Goal: Task Accomplishment & Management: Manage account settings

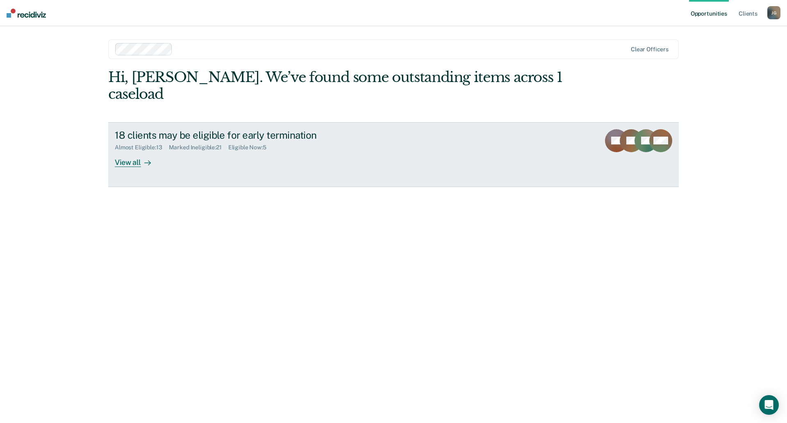
click at [118, 152] on link "18 clients may be eligible for early termination Almost Eligible : 13 Marked In…" at bounding box center [393, 154] width 571 height 65
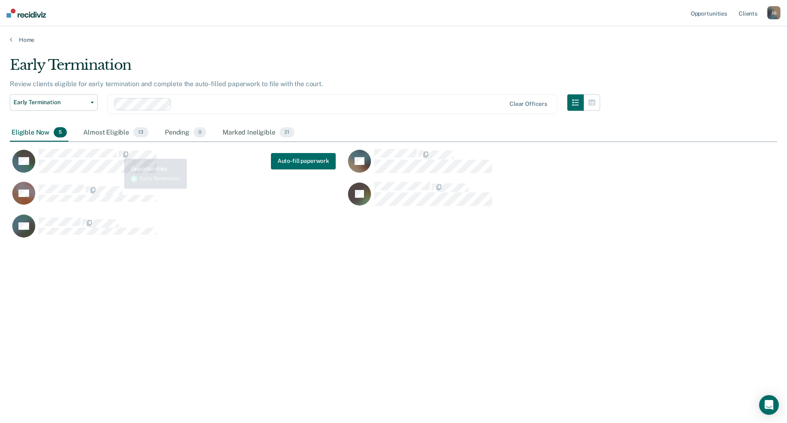
scroll to position [298, 761]
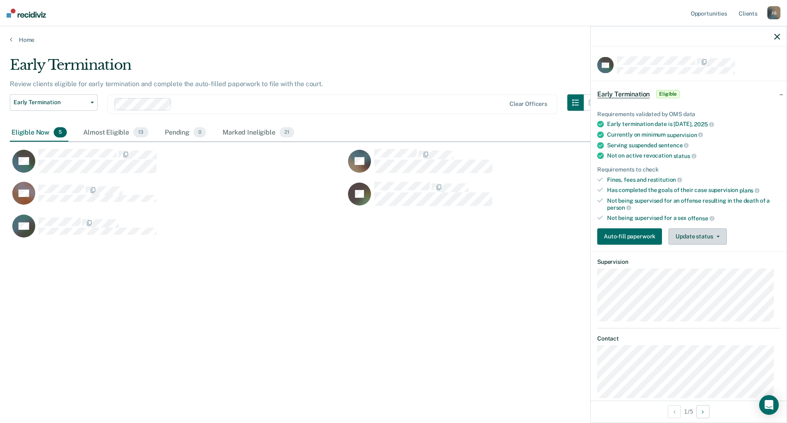
click at [688, 238] on button "Update status" at bounding box center [698, 236] width 58 height 16
click at [689, 273] on button "Mark Ineligible" at bounding box center [708, 268] width 79 height 13
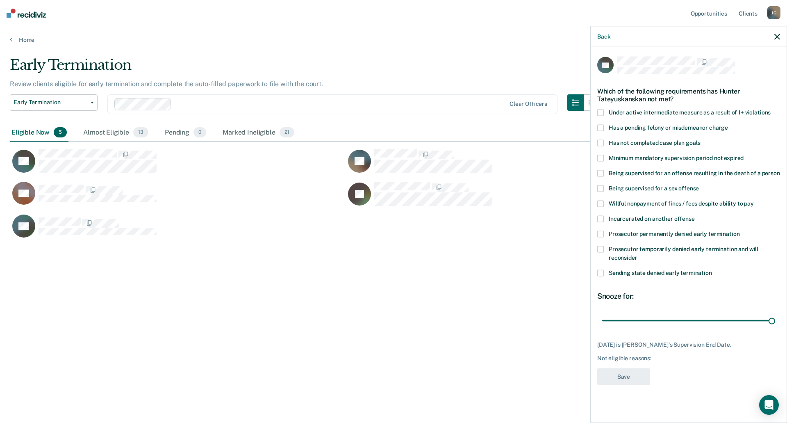
drag, startPoint x: 651, startPoint y: 321, endPoint x: 732, endPoint y: 263, distance: 99.3
type input "109"
click at [775, 313] on input "range" at bounding box center [688, 320] width 173 height 14
click at [612, 236] on span "Prosecutor permanently denied early termination" at bounding box center [674, 233] width 131 height 7
click at [636, 379] on button "Save" at bounding box center [623, 376] width 53 height 17
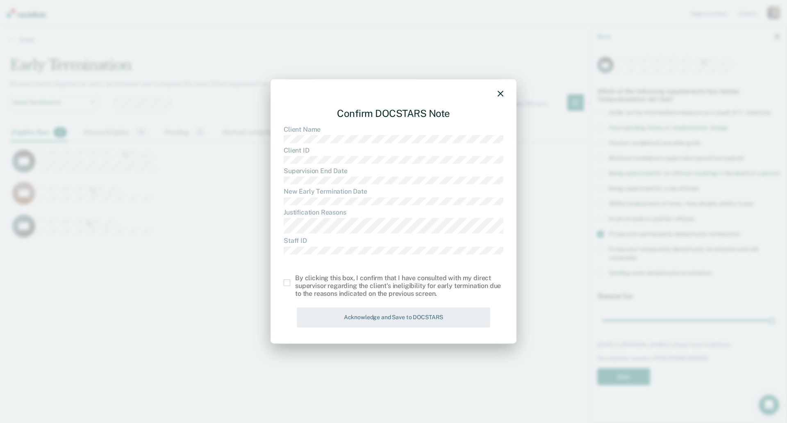
click at [291, 281] on label at bounding box center [289, 282] width 11 height 7
click at [295, 279] on input "checkbox" at bounding box center [295, 279] width 0 height 0
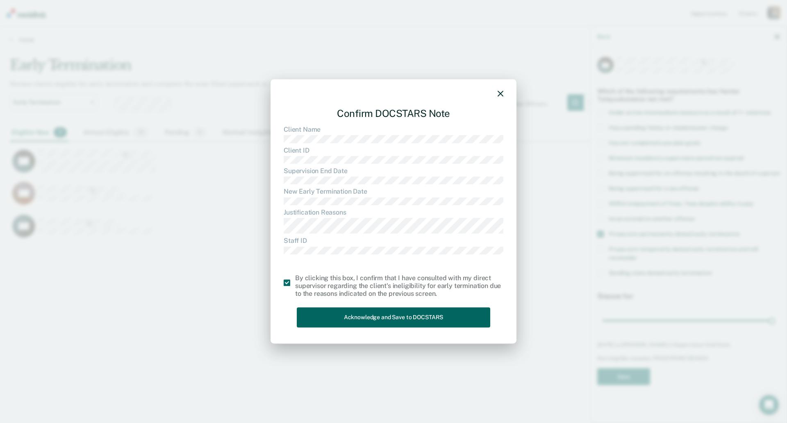
click at [385, 320] on button "Acknowledge and Save to DOCSTARS" at bounding box center [393, 317] width 193 height 20
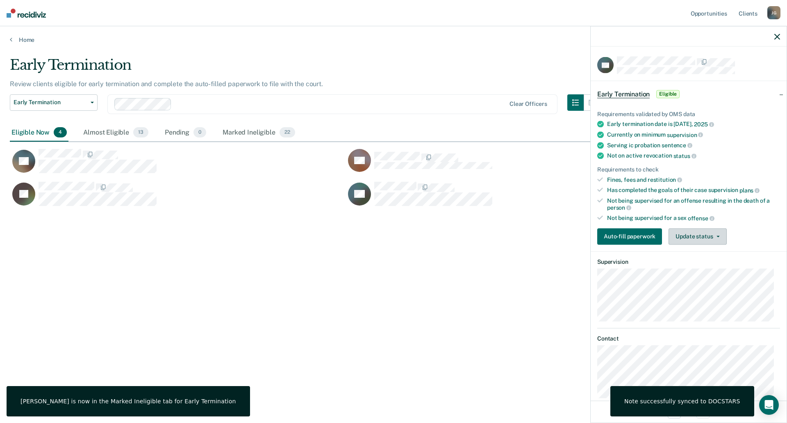
click at [700, 234] on button "Update status" at bounding box center [698, 236] width 58 height 16
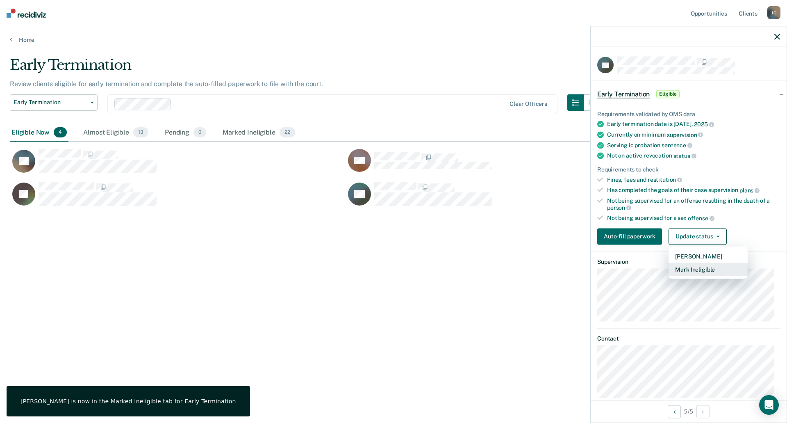
click at [685, 268] on button "Mark Ineligible" at bounding box center [708, 268] width 79 height 13
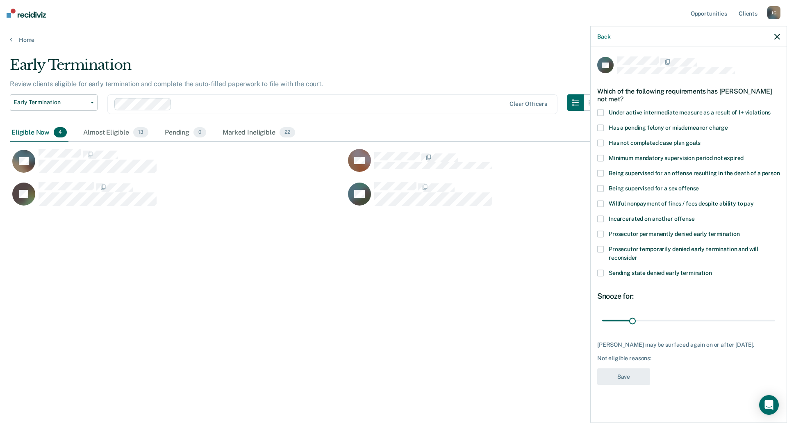
click at [629, 273] on span "Sending state denied early termination" at bounding box center [660, 272] width 103 height 7
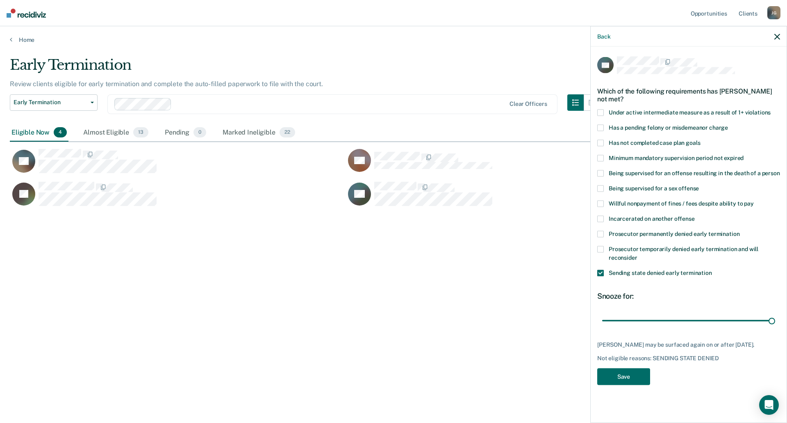
drag, startPoint x: 635, startPoint y: 319, endPoint x: 755, endPoint y: 287, distance: 125.1
type input "180"
click at [775, 313] on input "range" at bounding box center [688, 320] width 173 height 14
click at [619, 376] on button "Save" at bounding box center [623, 376] width 53 height 17
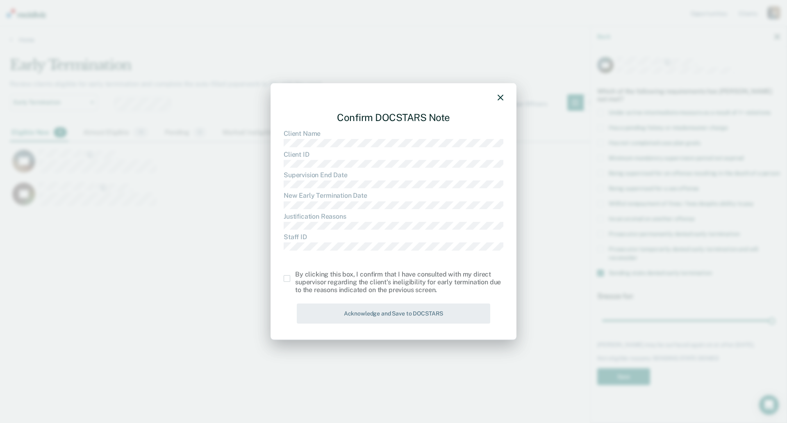
click at [290, 278] on span at bounding box center [287, 278] width 7 height 7
click at [295, 275] on input "checkbox" at bounding box center [295, 275] width 0 height 0
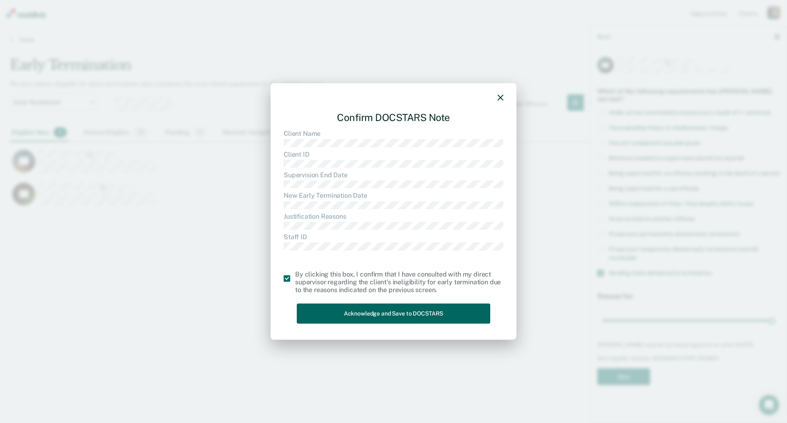
click at [347, 318] on button "Acknowledge and Save to DOCSTARS" at bounding box center [393, 313] width 193 height 20
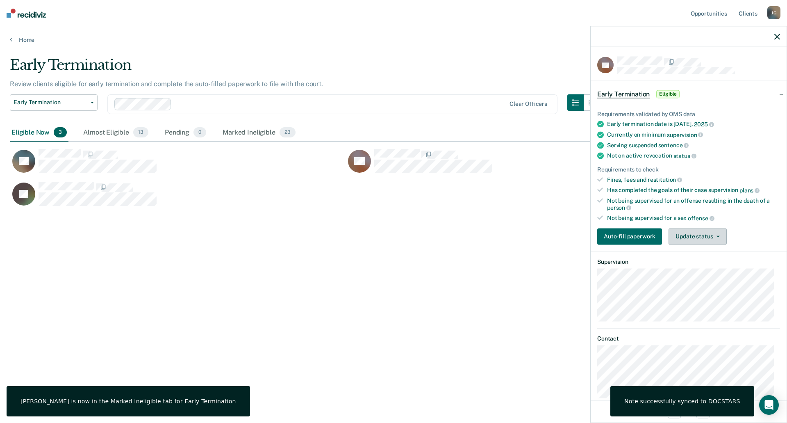
click at [697, 236] on button "Update status" at bounding box center [698, 236] width 58 height 16
click at [694, 266] on button "Mark Ineligible" at bounding box center [708, 268] width 79 height 13
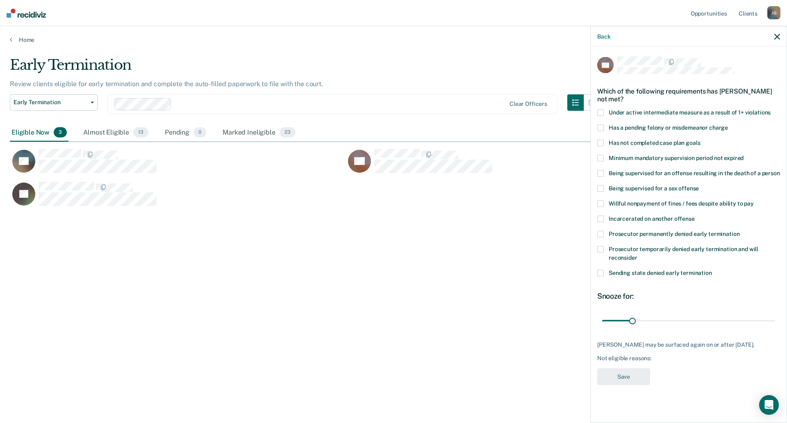
click at [633, 146] on label "Has not completed case plan goals" at bounding box center [688, 144] width 183 height 9
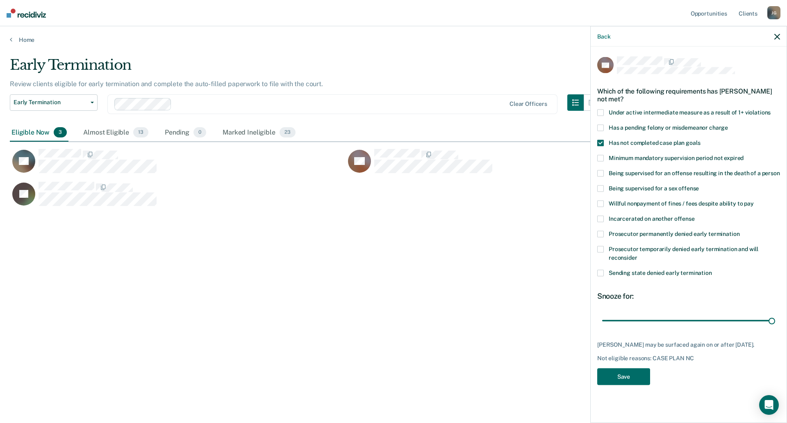
drag, startPoint x: 632, startPoint y: 319, endPoint x: 784, endPoint y: 247, distance: 167.9
type input "180"
click at [775, 313] on input "range" at bounding box center [688, 320] width 173 height 14
click at [614, 381] on button "Save" at bounding box center [623, 376] width 53 height 17
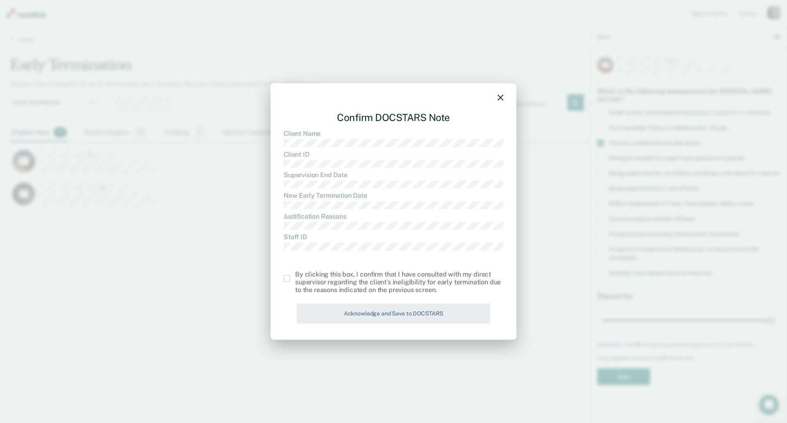
click at [287, 281] on span at bounding box center [287, 278] width 7 height 7
click at [295, 275] on input "checkbox" at bounding box center [295, 275] width 0 height 0
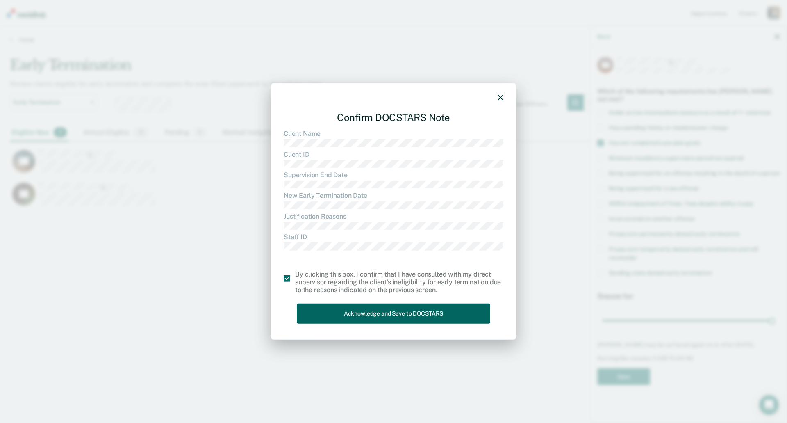
click at [332, 321] on button "Acknowledge and Save to DOCSTARS" at bounding box center [393, 313] width 193 height 20
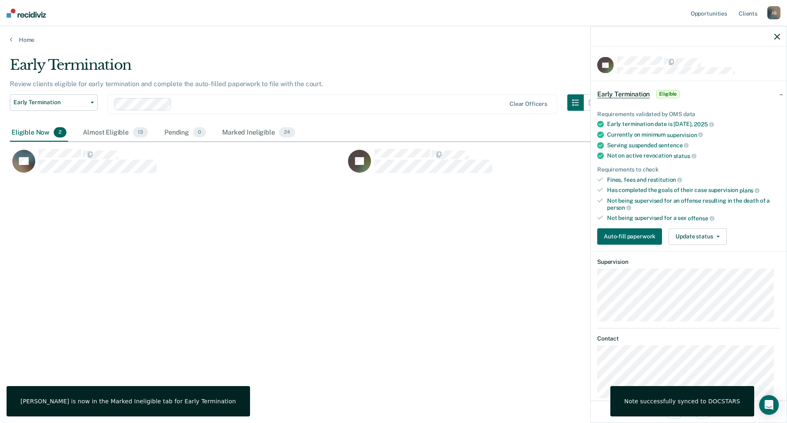
click at [726, 231] on div "Auto-fill paperwork Update status Mark Pending Mark Ineligible" at bounding box center [688, 236] width 183 height 16
click at [721, 236] on button "Update status" at bounding box center [698, 236] width 58 height 16
click at [707, 255] on button "[PERSON_NAME]" at bounding box center [708, 255] width 79 height 13
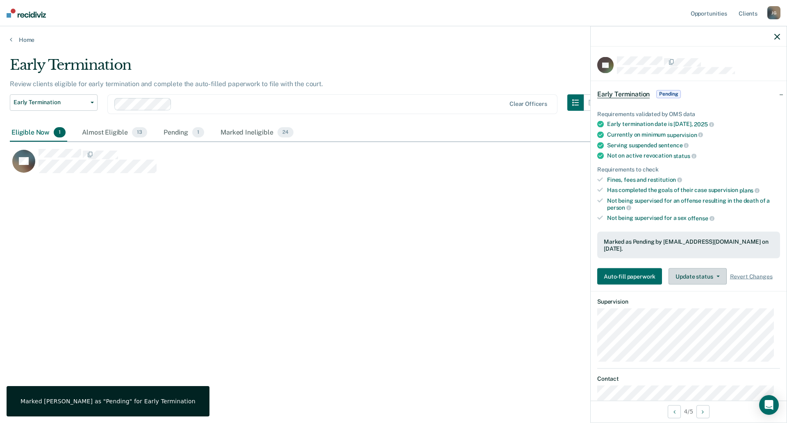
click at [695, 268] on button "Update status" at bounding box center [698, 276] width 58 height 16
click at [699, 303] on button "Mark Ineligible" at bounding box center [708, 309] width 79 height 13
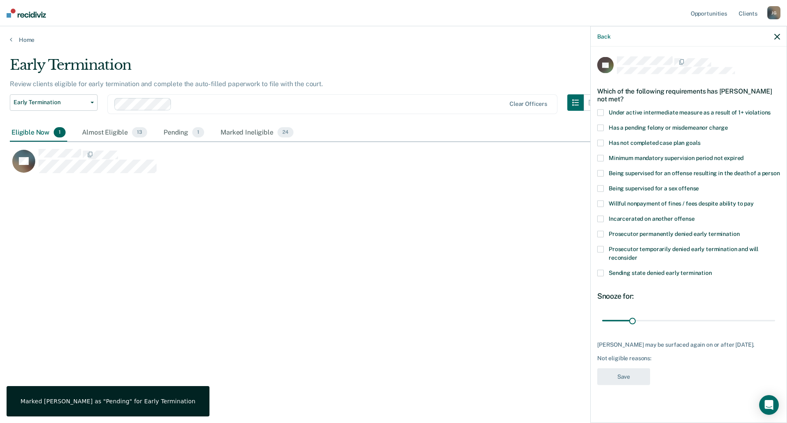
click at [623, 143] on span "Has not completed case plan goals" at bounding box center [654, 142] width 91 height 7
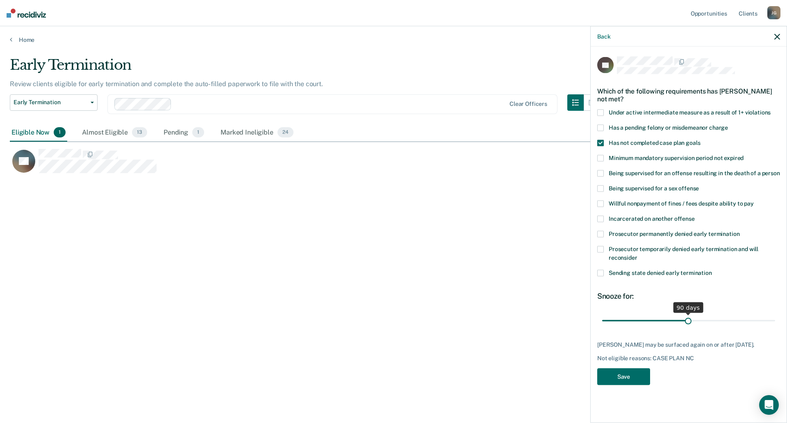
drag, startPoint x: 634, startPoint y: 320, endPoint x: 688, endPoint y: 325, distance: 54.3
type input "90"
click at [688, 325] on input "range" at bounding box center [688, 320] width 173 height 14
click at [626, 383] on button "Save" at bounding box center [623, 376] width 53 height 17
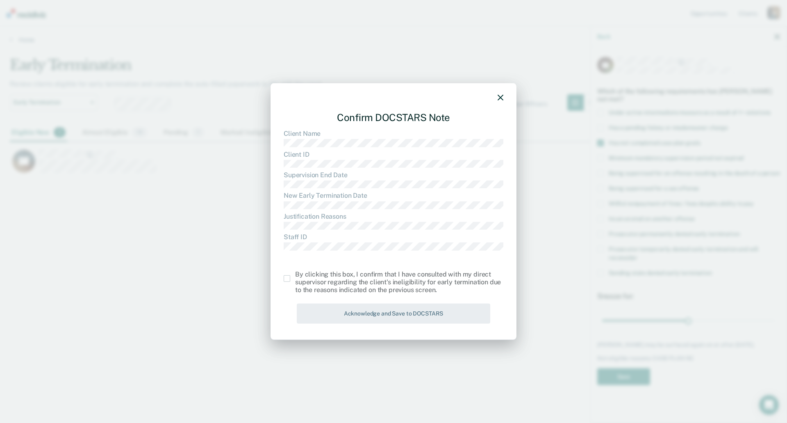
click at [286, 280] on span at bounding box center [287, 278] width 7 height 7
click at [295, 275] on input "checkbox" at bounding box center [295, 275] width 0 height 0
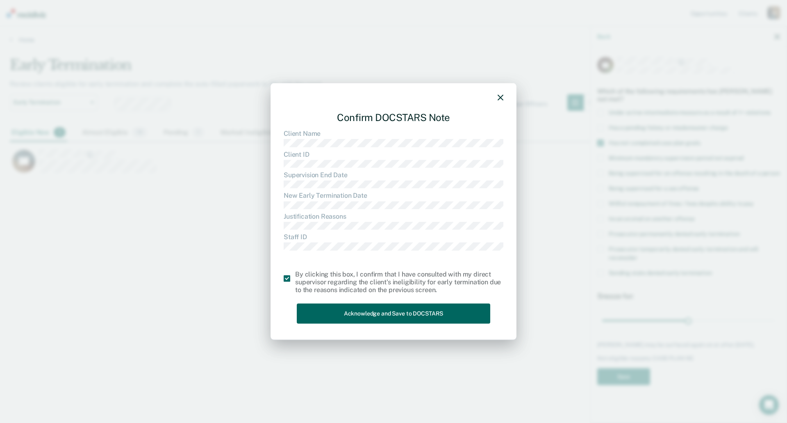
click at [340, 312] on button "Acknowledge and Save to DOCSTARS" at bounding box center [393, 313] width 193 height 20
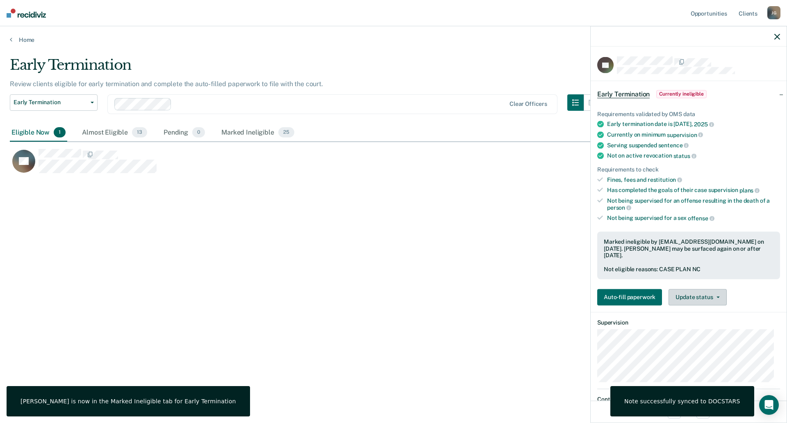
click at [721, 300] on button "Update status" at bounding box center [698, 297] width 58 height 16
click at [705, 330] on button "Update Ineligibility" at bounding box center [708, 329] width 79 height 13
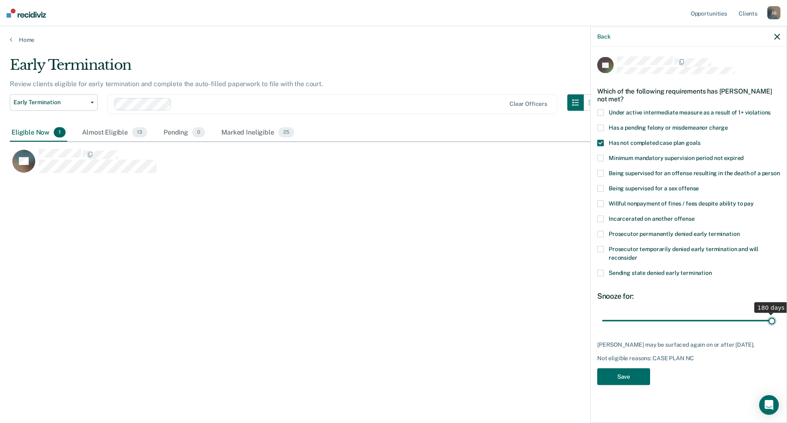
drag, startPoint x: 687, startPoint y: 316, endPoint x: 787, endPoint y: 311, distance: 99.7
type input "180"
click at [775, 313] on input "range" at bounding box center [688, 320] width 173 height 14
click at [620, 385] on button "Save" at bounding box center [623, 376] width 53 height 17
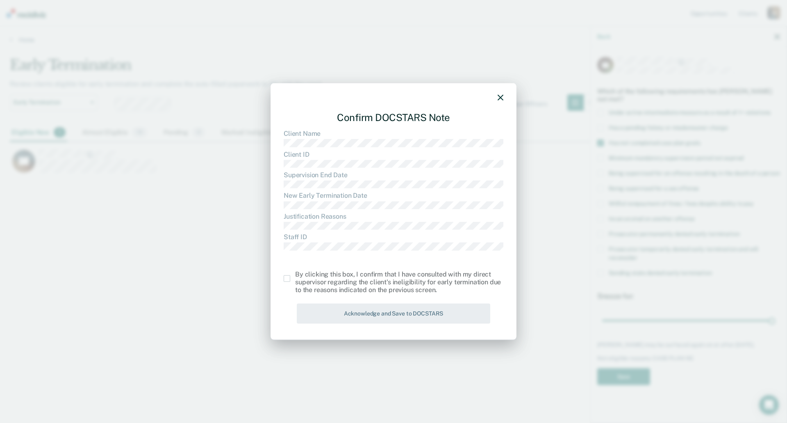
click at [289, 278] on span at bounding box center [287, 278] width 7 height 7
click at [295, 275] on input "checkbox" at bounding box center [295, 275] width 0 height 0
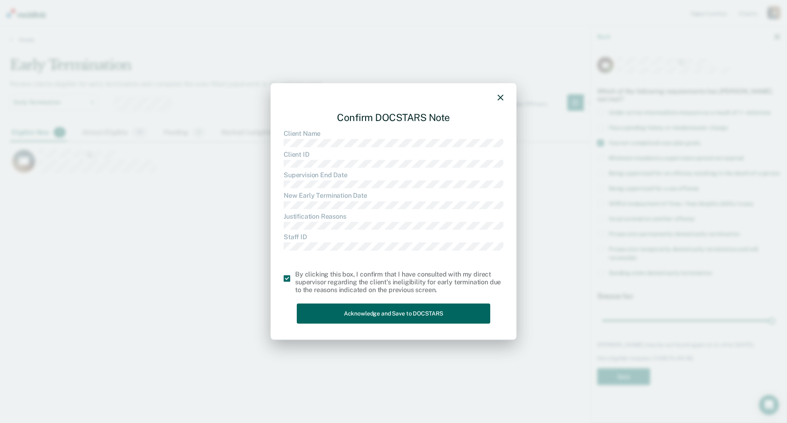
click at [347, 314] on button "Acknowledge and Save to DOCSTARS" at bounding box center [393, 313] width 193 height 20
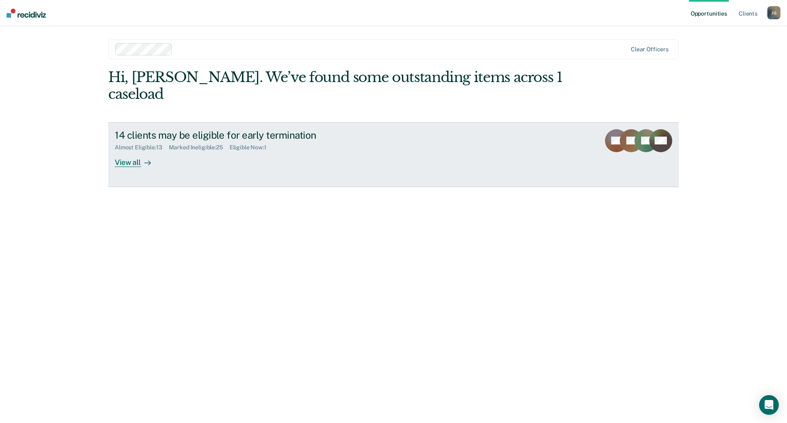
click at [151, 151] on div "View all" at bounding box center [138, 159] width 46 height 16
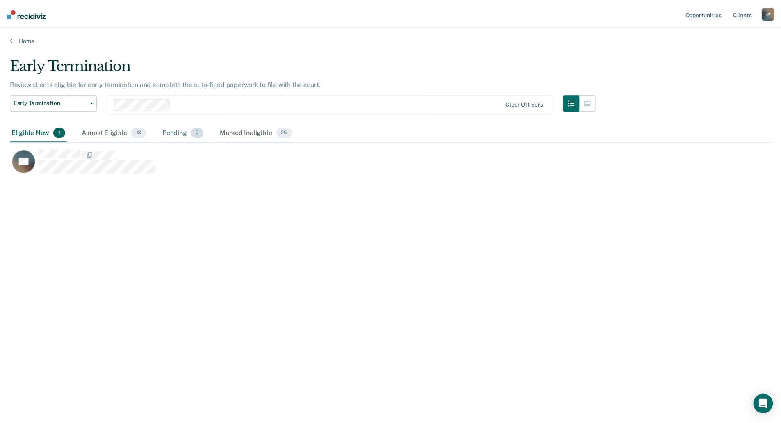
scroll to position [298, 761]
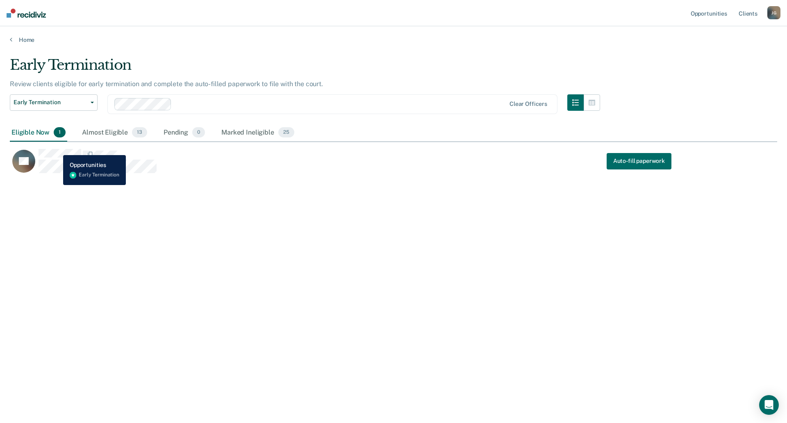
click at [61, 147] on div "JM Auto-fill paperwork" at bounding box center [345, 158] width 671 height 33
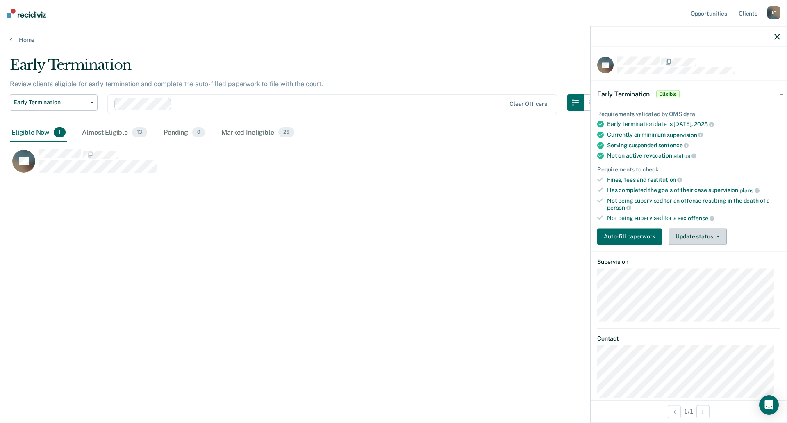
click at [692, 237] on button "Update status" at bounding box center [698, 236] width 58 height 16
click at [700, 269] on button "Mark Ineligible" at bounding box center [708, 268] width 79 height 13
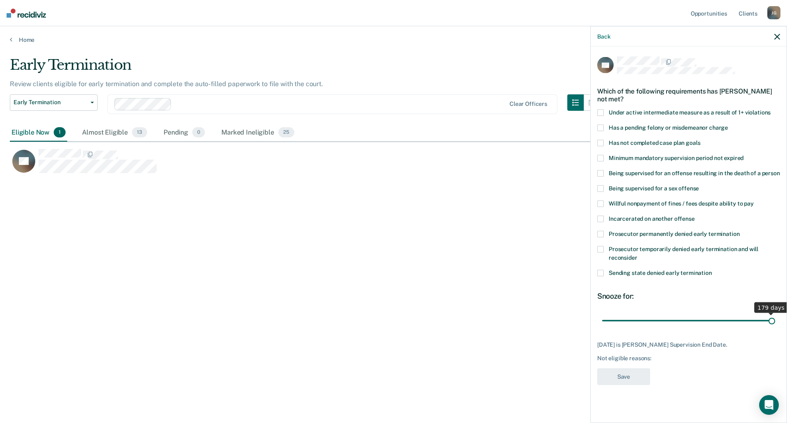
drag, startPoint x: 632, startPoint y: 322, endPoint x: 782, endPoint y: 258, distance: 163.8
type input "179"
click at [775, 313] on input "range" at bounding box center [688, 320] width 173 height 14
drag, startPoint x: 606, startPoint y: 142, endPoint x: 612, endPoint y: 155, distance: 13.7
click at [606, 143] on label "Has not completed case plan goals" at bounding box center [688, 144] width 183 height 9
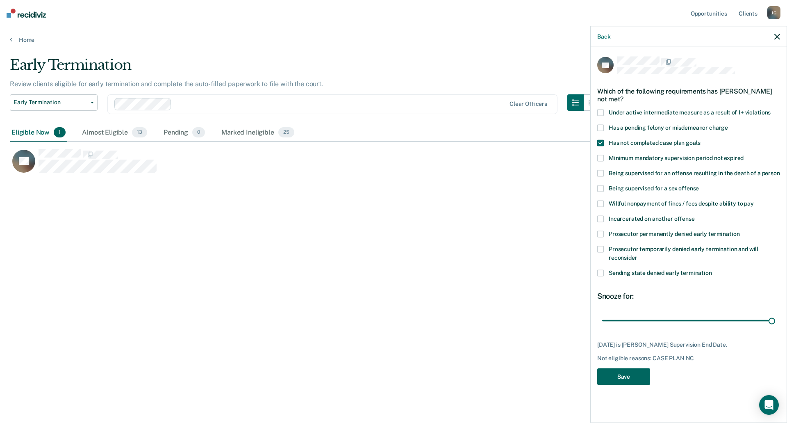
click at [621, 375] on button "Save" at bounding box center [623, 376] width 53 height 17
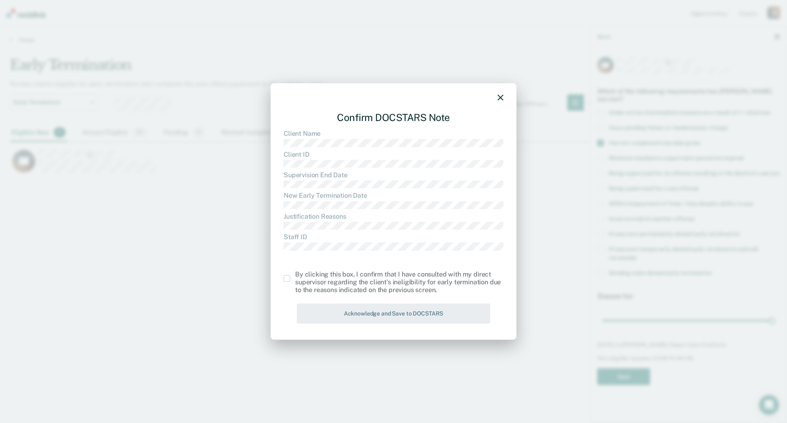
click at [291, 275] on label at bounding box center [289, 278] width 11 height 7
click at [295, 275] on input "checkbox" at bounding box center [295, 275] width 0 height 0
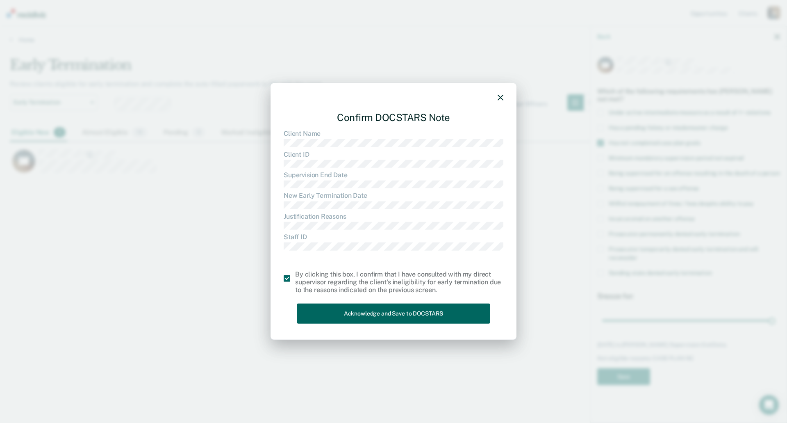
click at [354, 313] on button "Acknowledge and Save to DOCSTARS" at bounding box center [393, 313] width 193 height 20
